Goal: Transaction & Acquisition: Purchase product/service

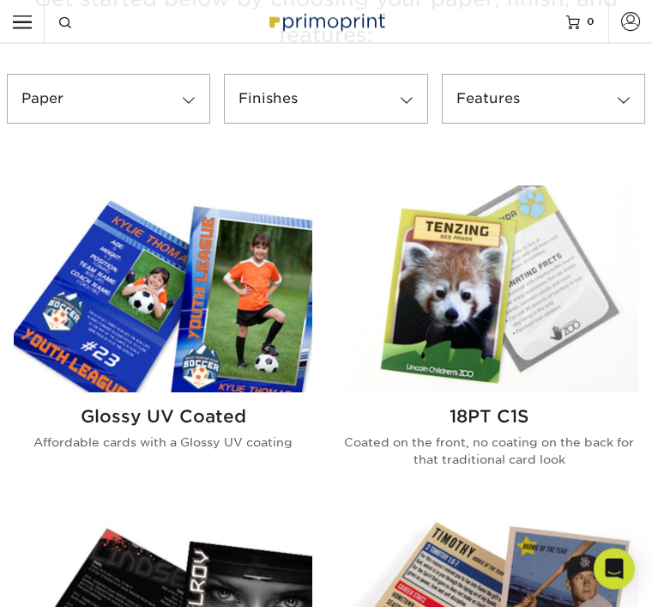
scroll to position [597, 0]
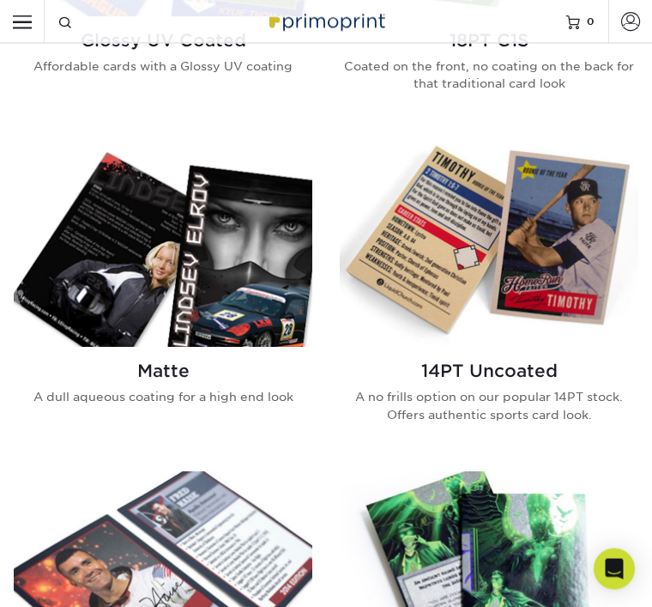
click at [120, 385] on div "Matte A dull aqueous coating for a high end look" at bounding box center [163, 391] width 299 height 86
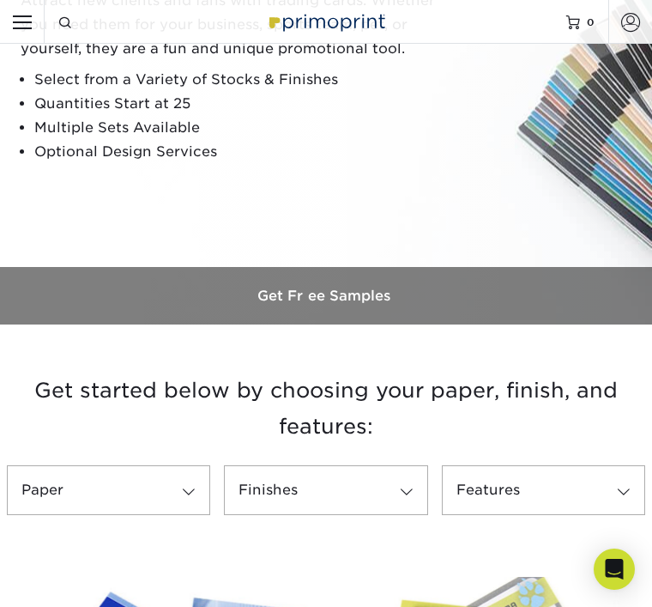
scroll to position [0, 0]
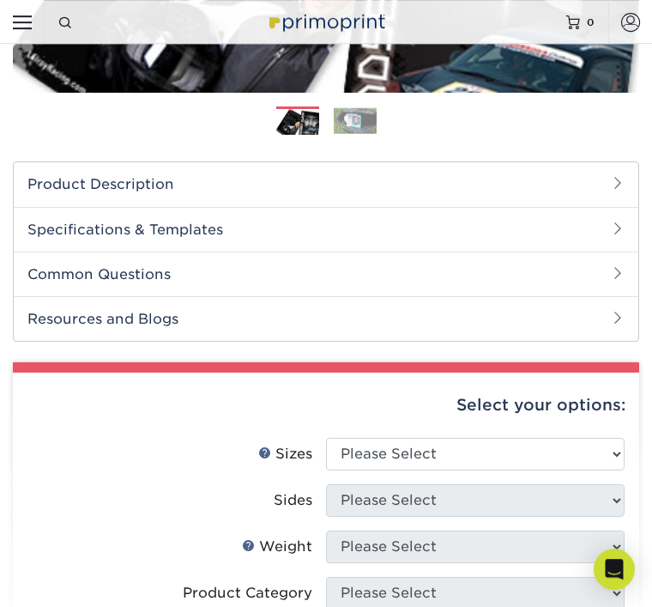
scroll to position [333, 0]
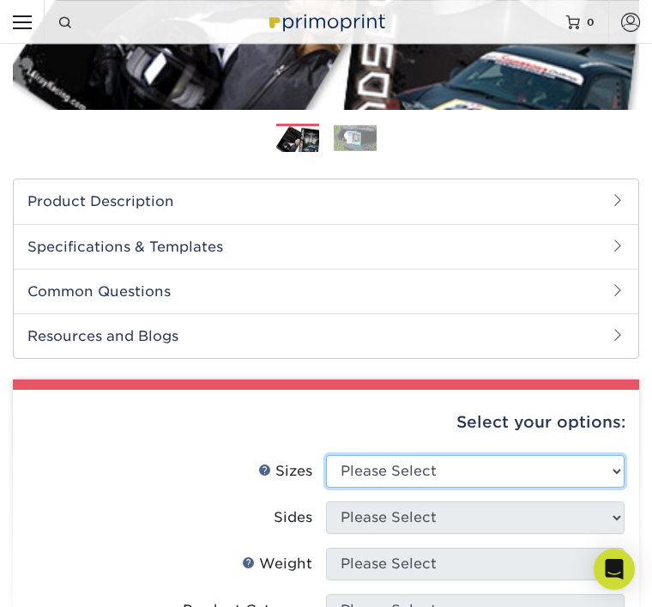
click at [604, 463] on select "Please Select 2.5" x 3.5"" at bounding box center [475, 471] width 299 height 33
click at [608, 463] on select "Please Select 2.5" x 3.5"" at bounding box center [475, 471] width 299 height 33
select select "2.50x3.50"
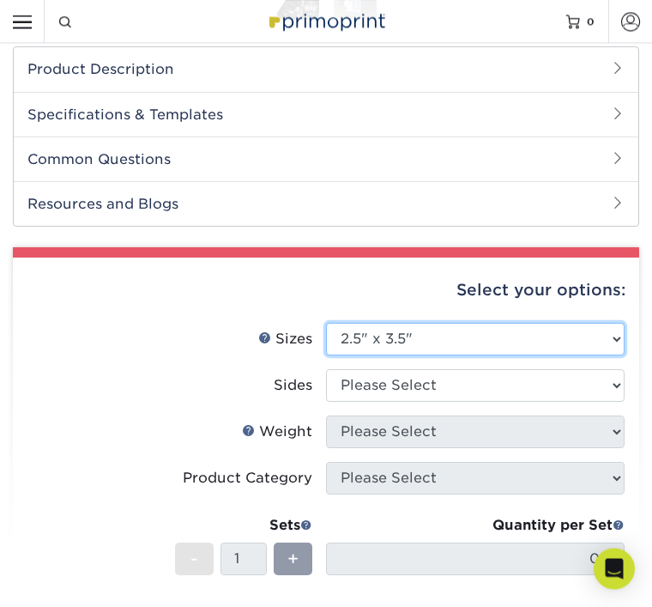
scroll to position [467, 0]
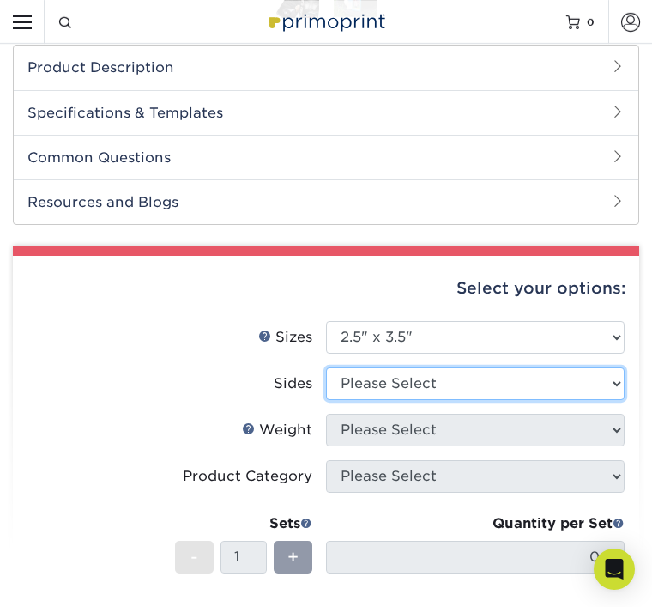
click at [616, 388] on select "Please Select Print Both Sides Print Front Only" at bounding box center [475, 383] width 299 height 33
select select "13abbda7-1d64-4f25-8bb2-c179b224825d"
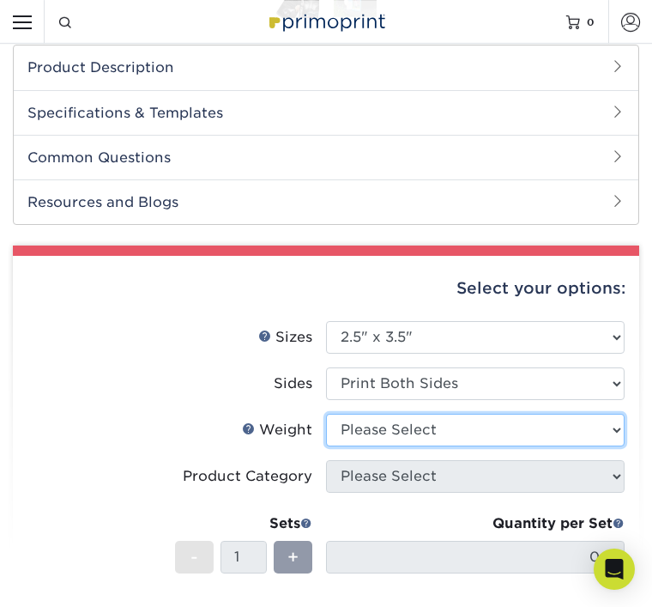
click at [617, 435] on select "Please Select 16PT 14PT" at bounding box center [475, 430] width 299 height 33
select select "16PT"
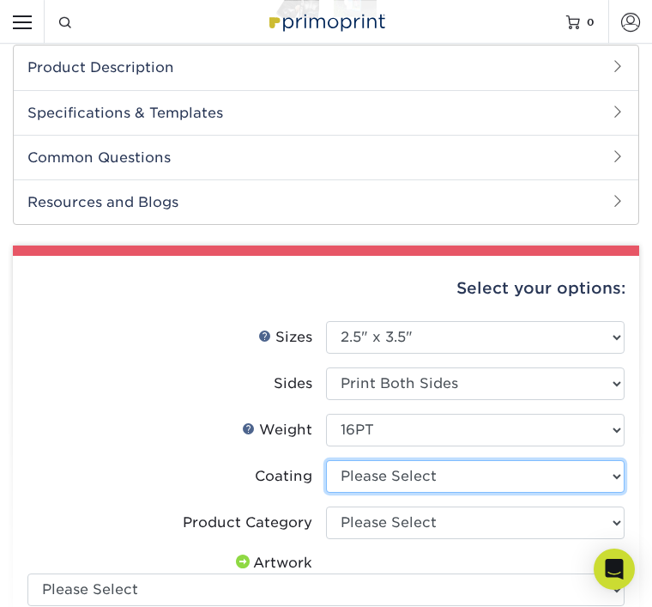
click at [610, 468] on select at bounding box center [475, 476] width 299 height 33
select select "121bb7b5-3b4d-429f-bd8d-bbf80e953313"
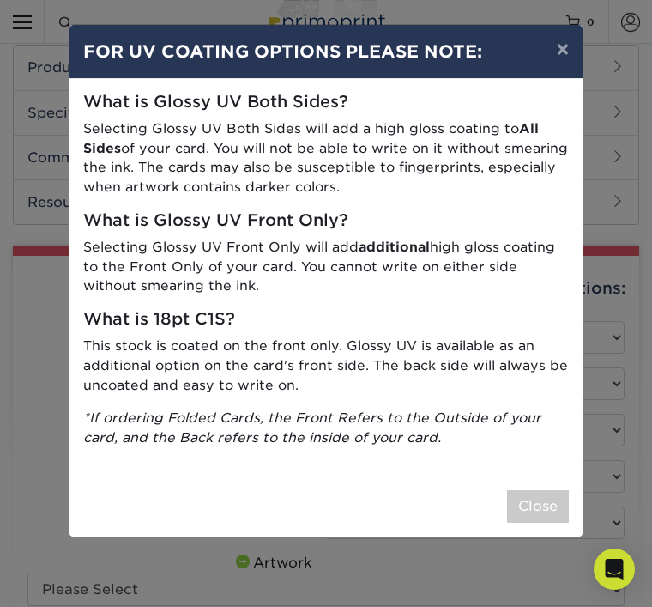
click at [576, 46] on button "×" at bounding box center [562, 49] width 39 height 48
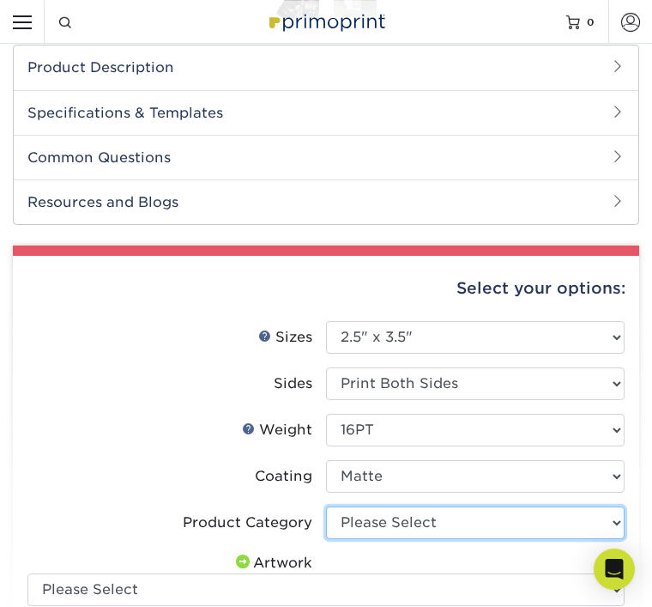
click at [556, 531] on select "Please Select Trading Cards" at bounding box center [475, 522] width 299 height 33
select select "c2f9bce9-36c2-409d-b101-c29d9d031e18"
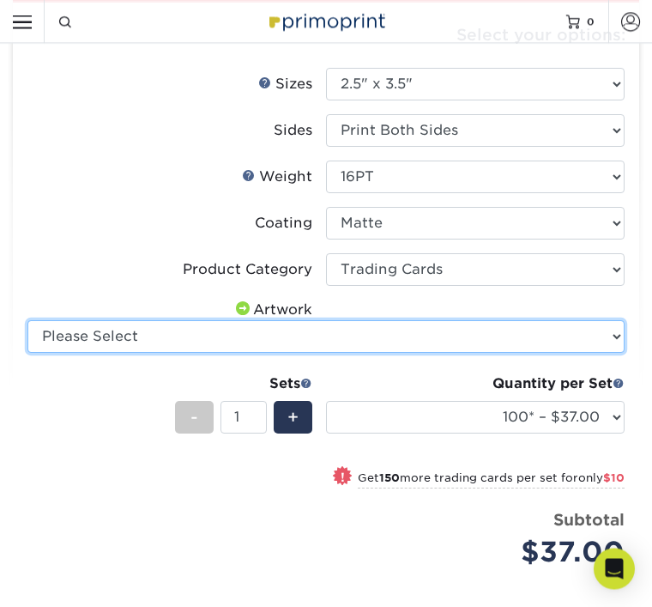
click at [604, 336] on select "Please Select I will upload files I need a design - $100" at bounding box center [325, 337] width 597 height 33
select select "upload"
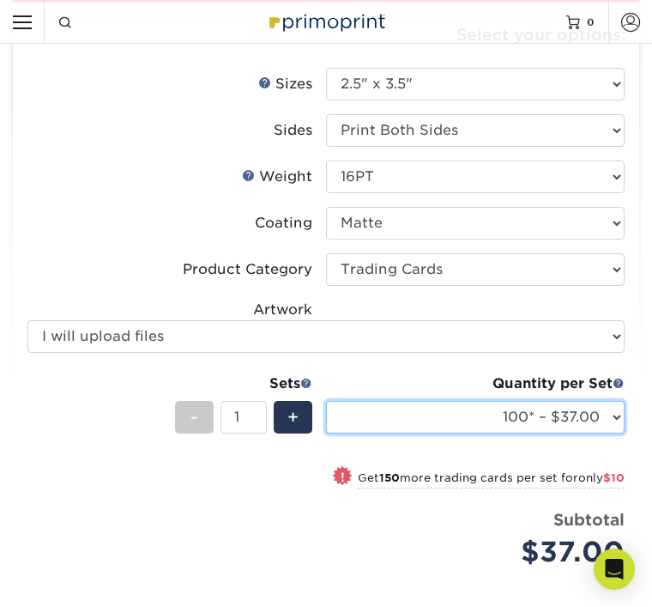
click at [598, 412] on select "100* – $37.00 250* – $47.00 500* – $58.00 1000 – $71.00 2500 – $141.00 5000 – $…" at bounding box center [475, 417] width 299 height 33
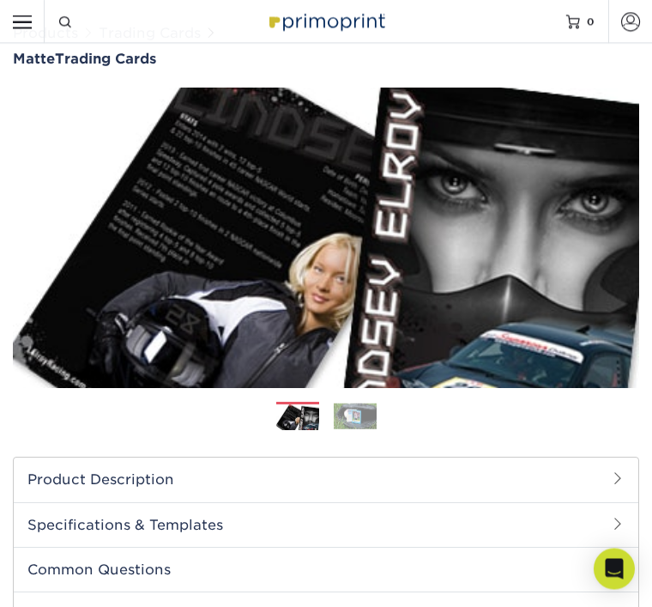
scroll to position [0, 0]
